Goal: Navigation & Orientation: Find specific page/section

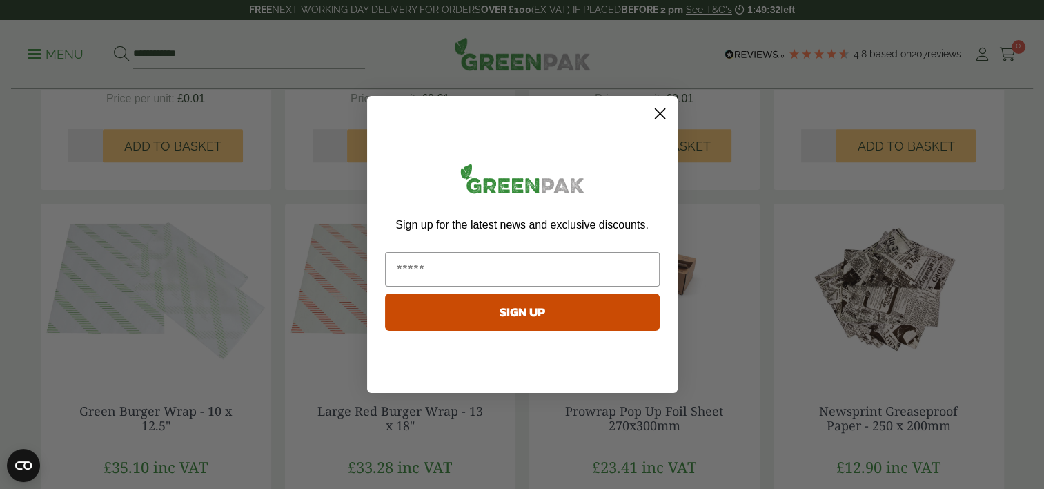
scroll to position [1168, 0]
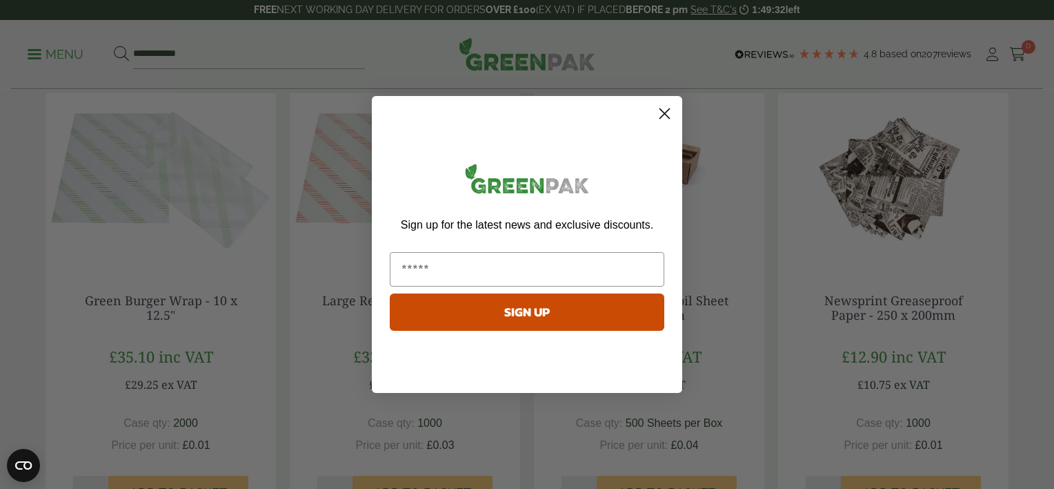
drag, startPoint x: 1048, startPoint y: 259, endPoint x: 1043, endPoint y: 295, distance: 36.9
click at [1043, 295] on html "Consent Details [#IABV2SETTINGS#] About This website uses cookies We use cookie…" at bounding box center [527, 5] width 1054 height 2346
click at [668, 114] on circle "Close dialog" at bounding box center [665, 113] width 23 height 23
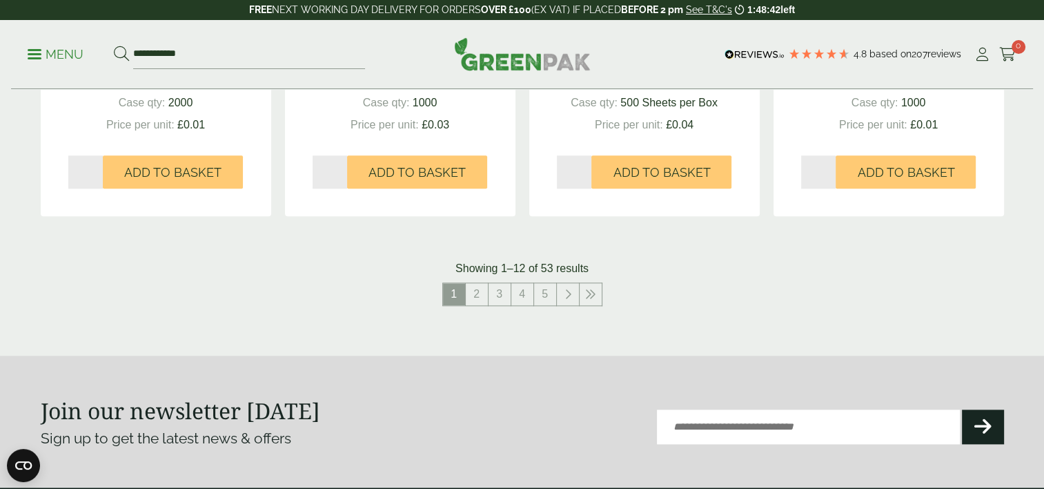
scroll to position [1496, 0]
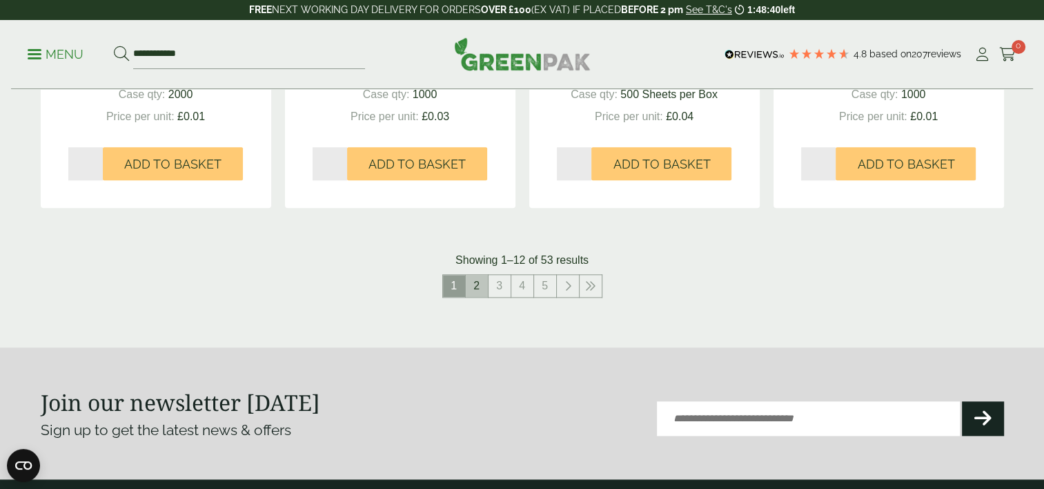
click at [475, 282] on link "2" at bounding box center [477, 286] width 22 height 22
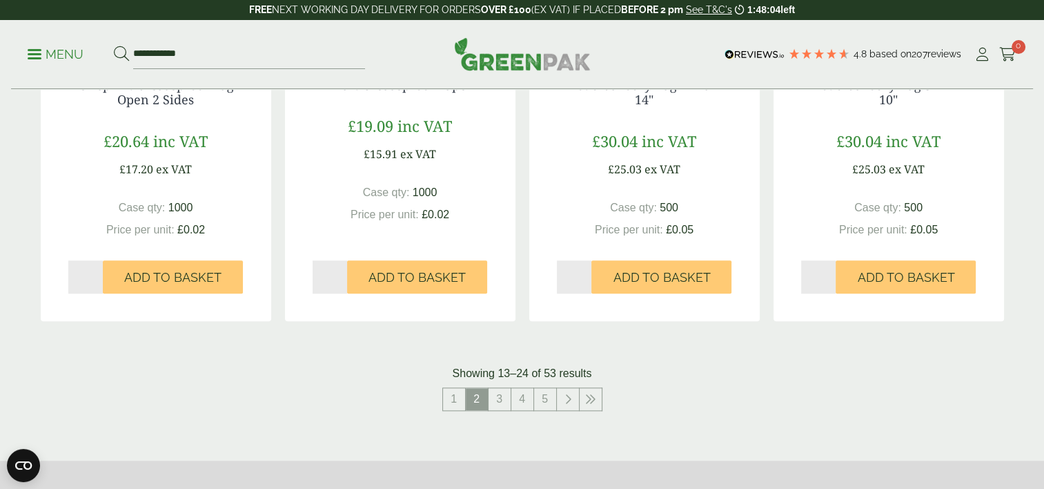
scroll to position [1451, 0]
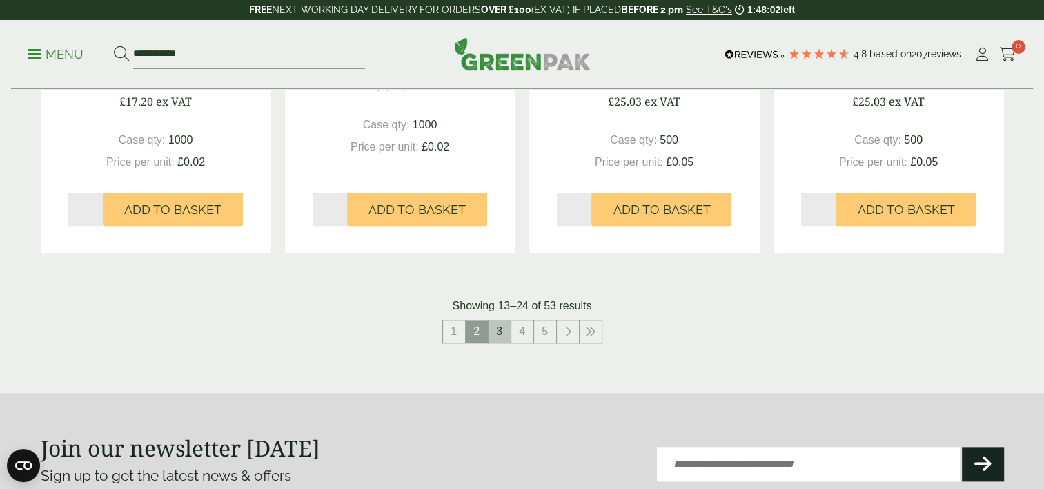
click at [499, 331] on link "3" at bounding box center [500, 331] width 22 height 22
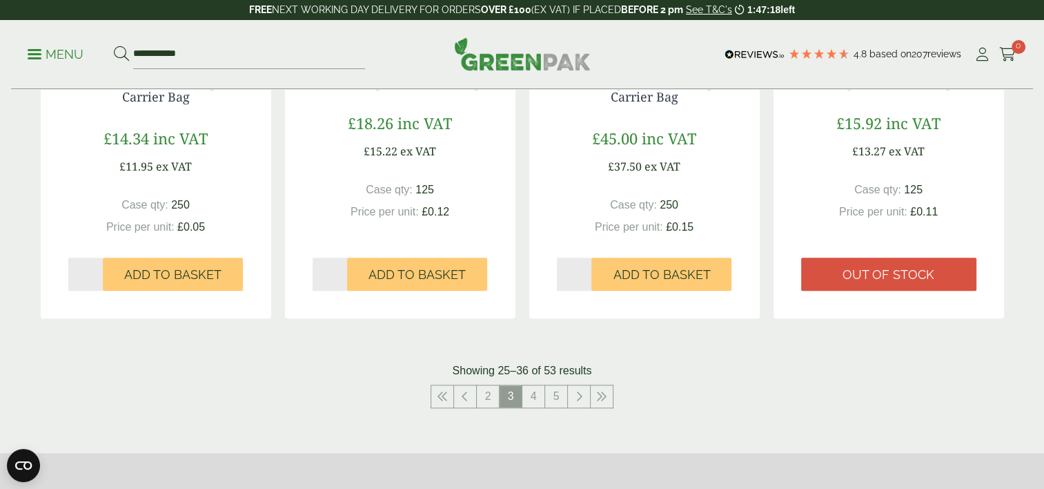
scroll to position [1397, 0]
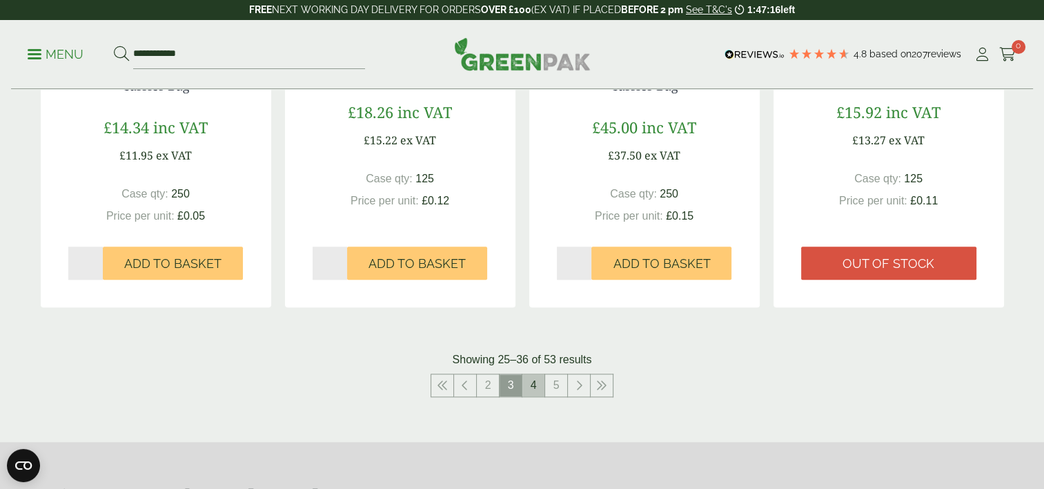
click at [541, 383] on link "4" at bounding box center [533, 385] width 22 height 22
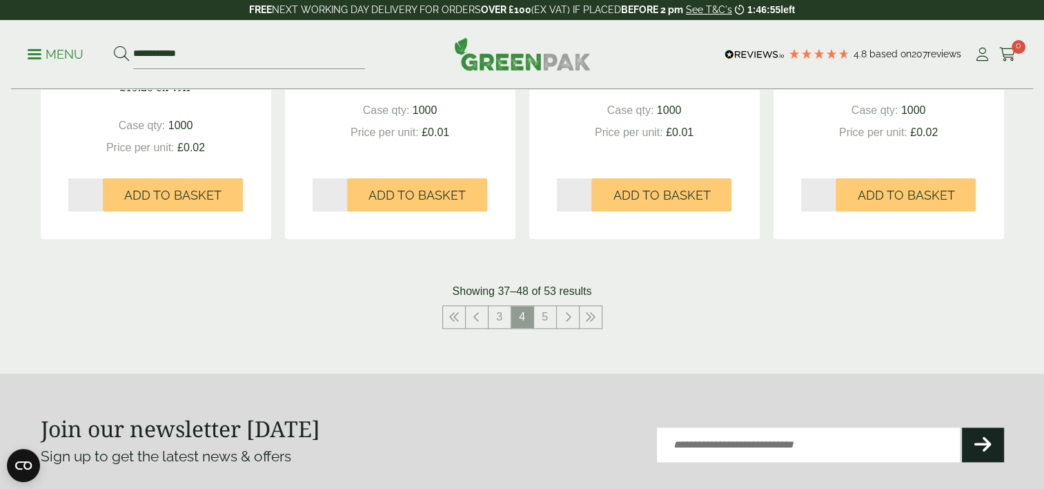
scroll to position [1476, 0]
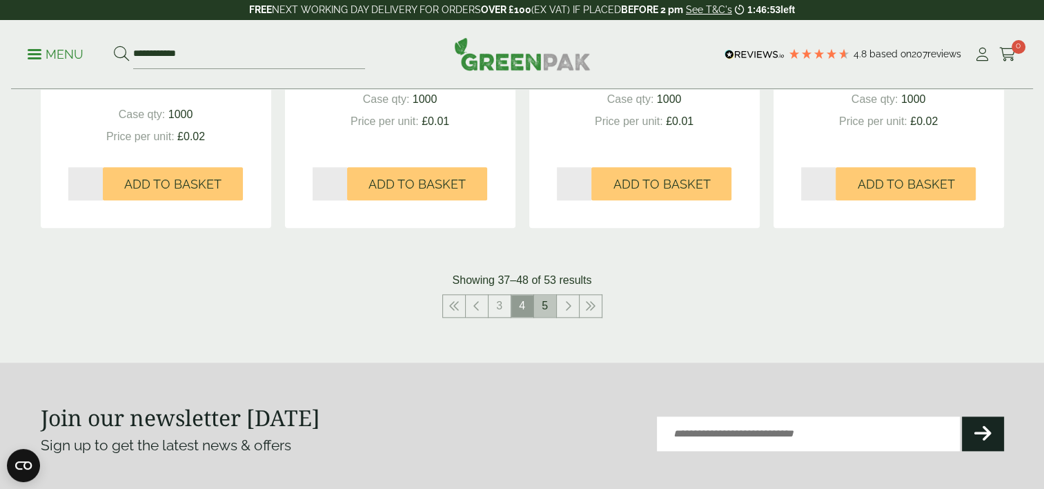
click at [541, 304] on link "5" at bounding box center [545, 306] width 22 height 22
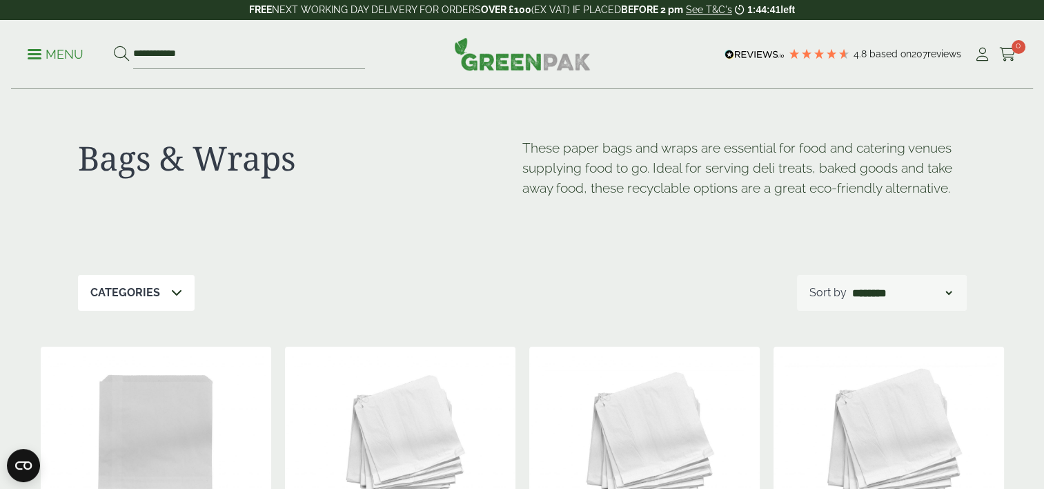
click at [41, 59] on p "Menu" at bounding box center [56, 54] width 56 height 17
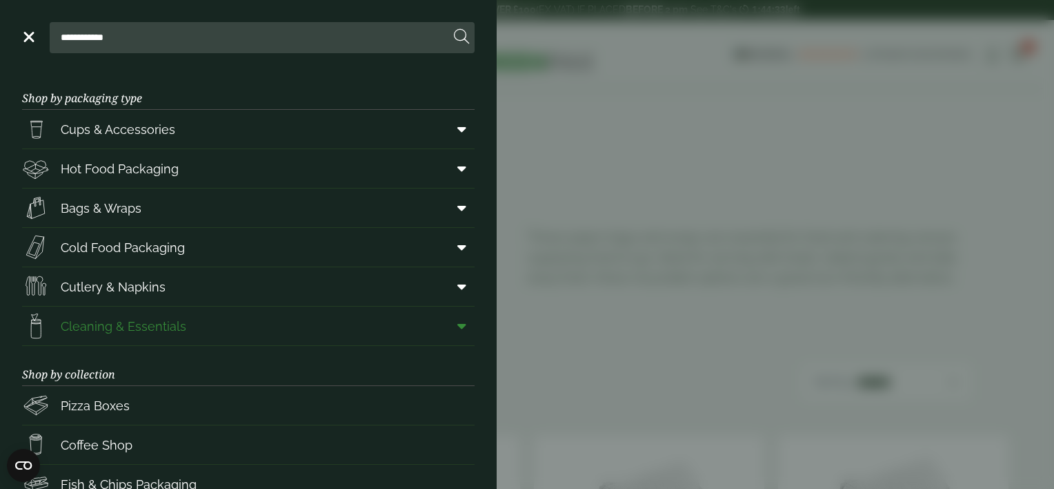
click at [121, 324] on span "Cleaning & Essentials" at bounding box center [124, 326] width 126 height 19
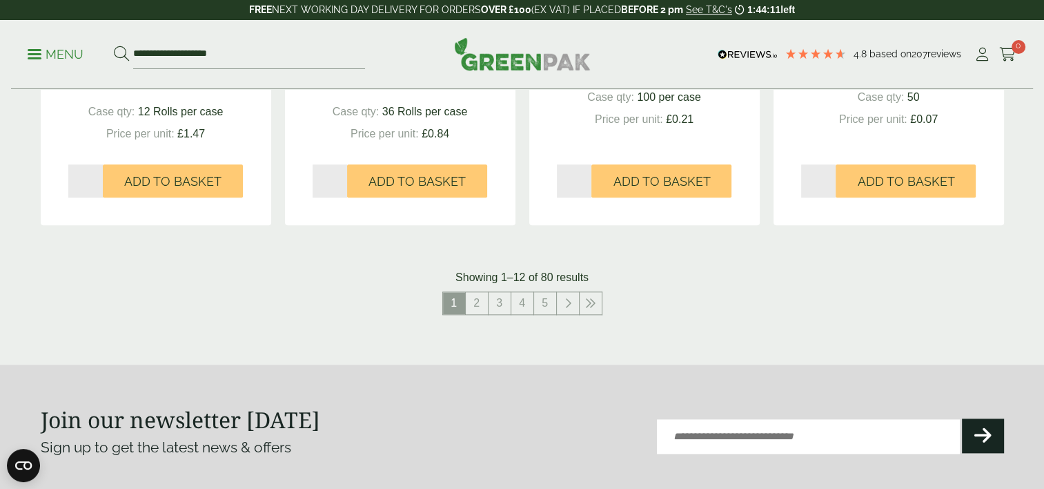
scroll to position [1476, 0]
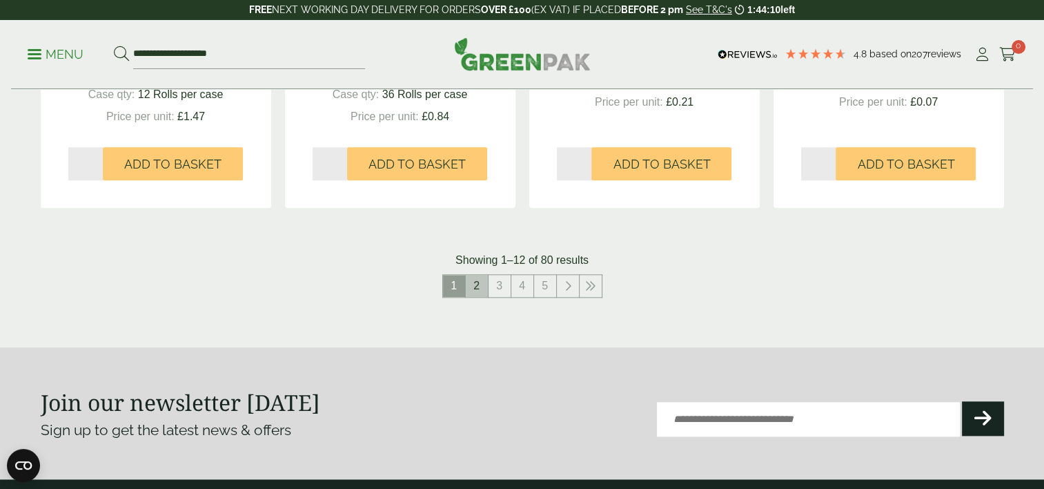
click at [480, 279] on link "2" at bounding box center [477, 286] width 22 height 22
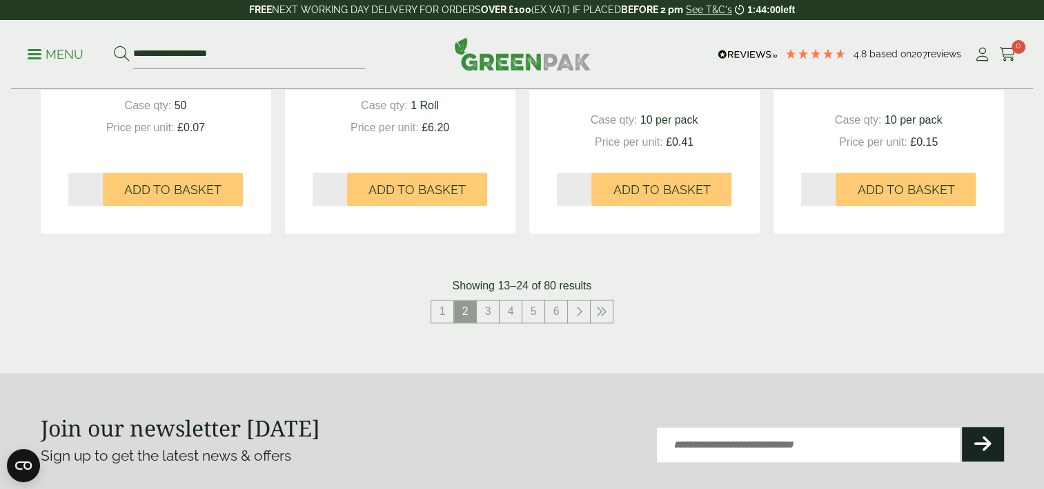
scroll to position [1456, 0]
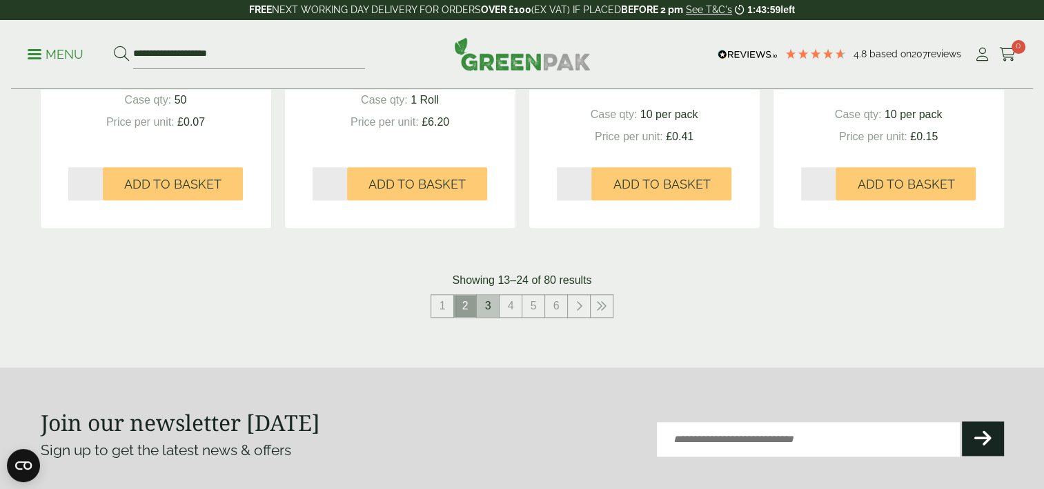
click at [494, 301] on link "3" at bounding box center [488, 306] width 22 height 22
